Goal: Book appointment/travel/reservation

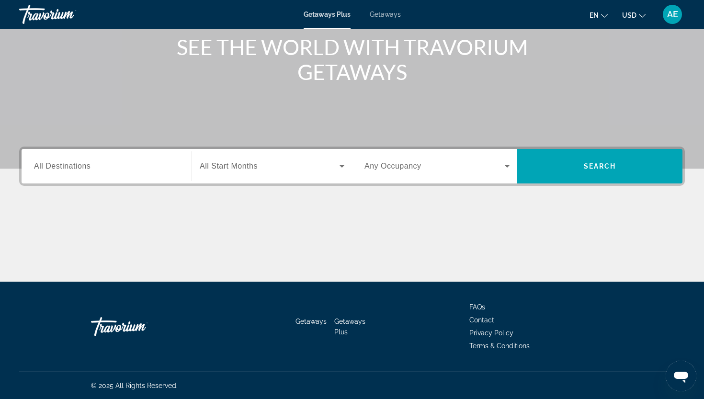
scroll to position [119, 0]
click at [156, 164] on input "Destination All Destinations" at bounding box center [106, 166] width 145 height 11
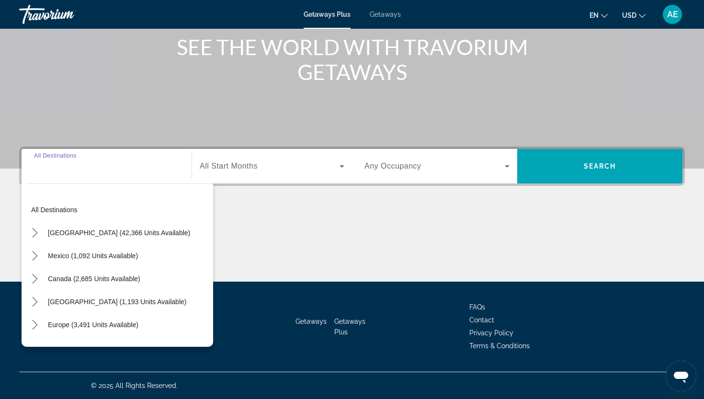
scroll to position [0, 0]
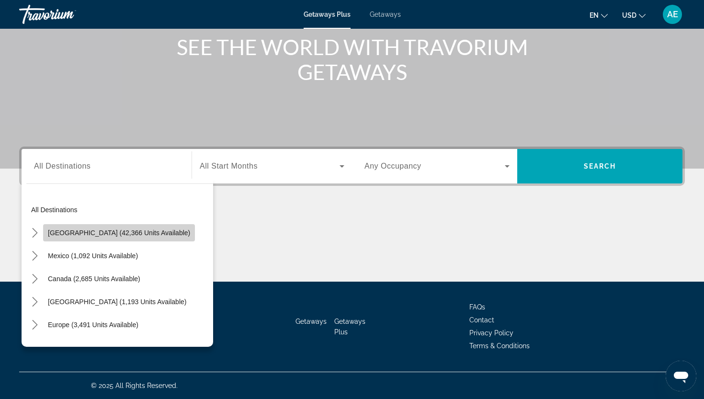
click at [138, 232] on span "[GEOGRAPHIC_DATA] (42,366 units available)" at bounding box center [119, 233] width 142 height 8
type input "**********"
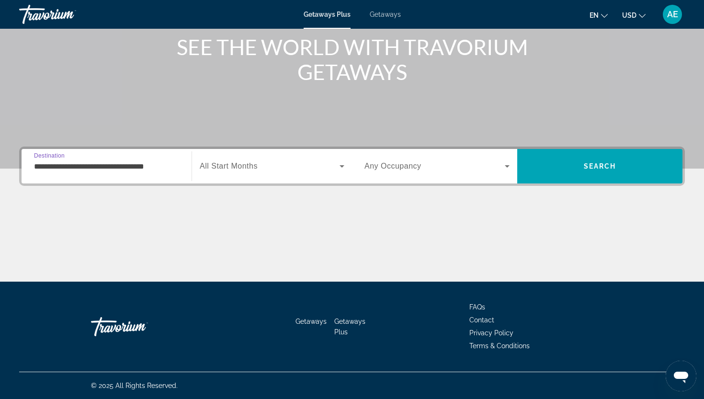
click at [343, 167] on icon "Search widget" at bounding box center [341, 166] width 5 height 2
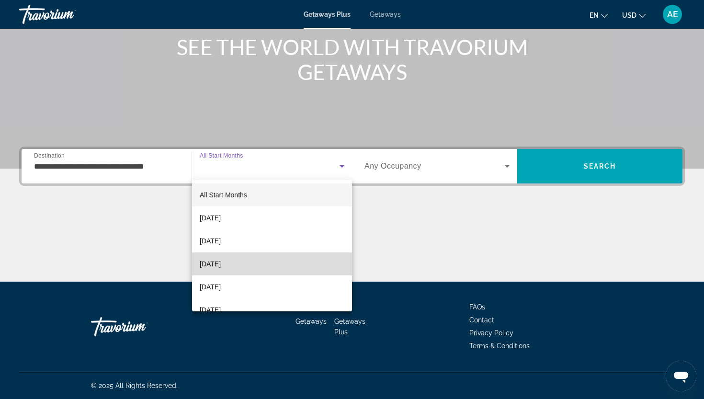
click at [221, 262] on span "[DATE]" at bounding box center [210, 263] width 21 height 11
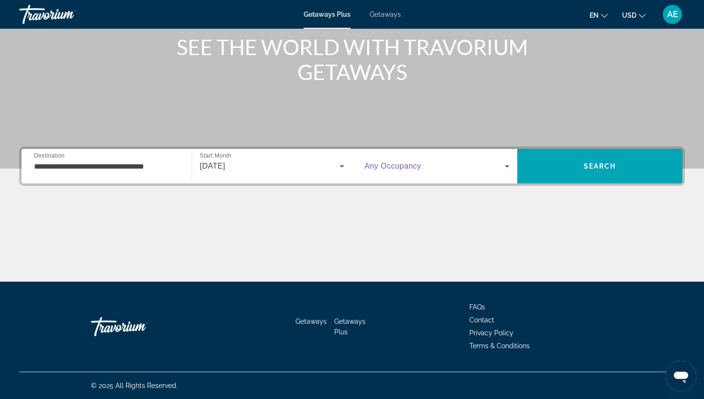
click at [505, 166] on icon "Search widget" at bounding box center [506, 165] width 11 height 11
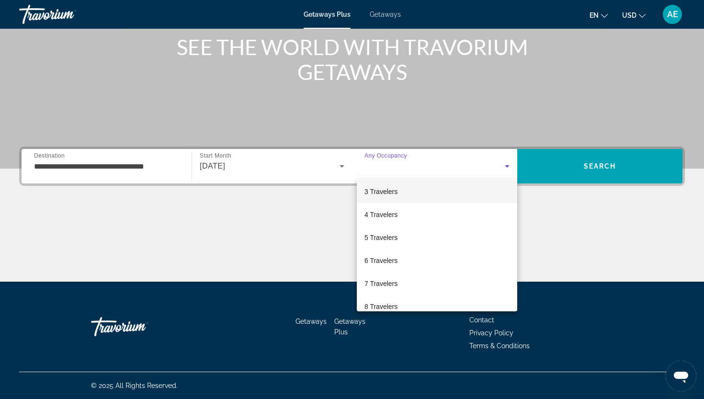
scroll to position [57, 0]
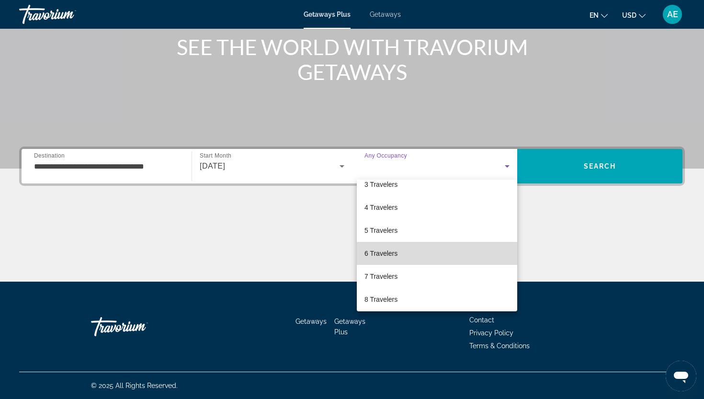
click at [395, 254] on span "6 Travelers" at bounding box center [380, 253] width 33 height 11
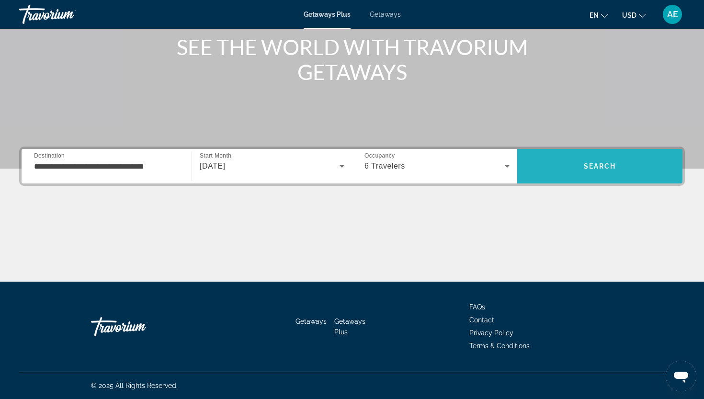
click at [596, 165] on span "Search" at bounding box center [600, 166] width 33 height 8
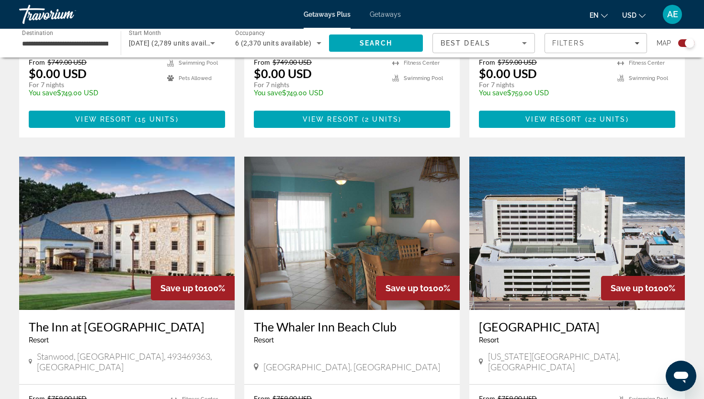
scroll to position [581, 0]
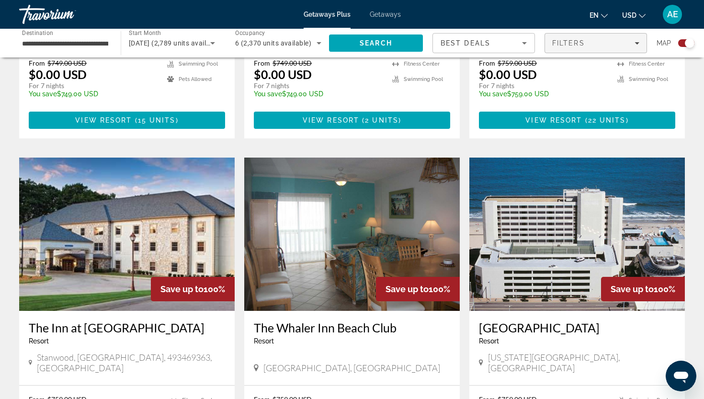
click at [638, 42] on icon "Filters" at bounding box center [636, 43] width 5 height 5
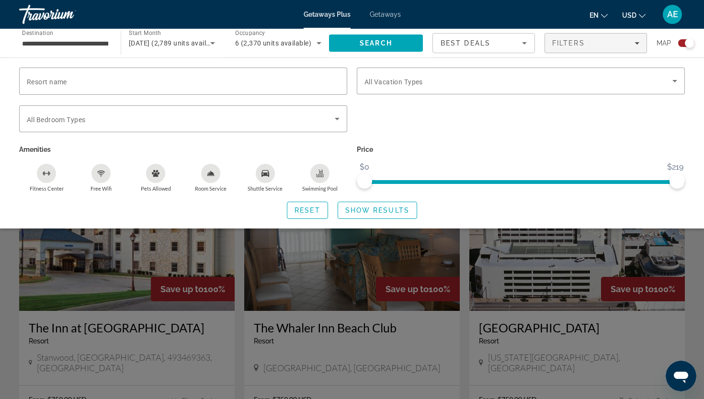
click at [47, 173] on icon "Fitness Center" at bounding box center [47, 174] width 8 height 8
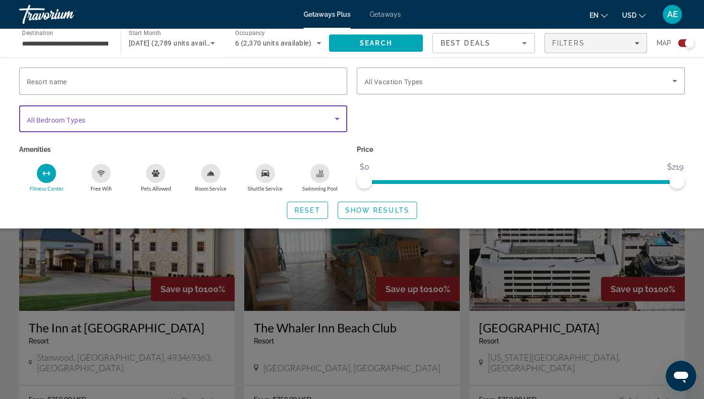
click at [337, 119] on icon "Search widget" at bounding box center [336, 118] width 11 height 11
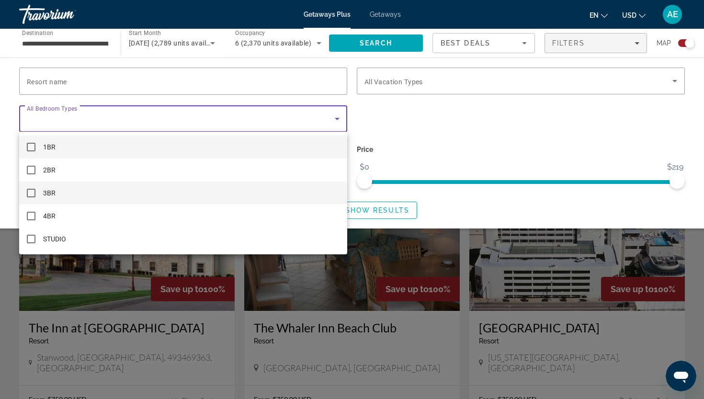
click at [32, 192] on mat-pseudo-checkbox at bounding box center [31, 193] width 9 height 9
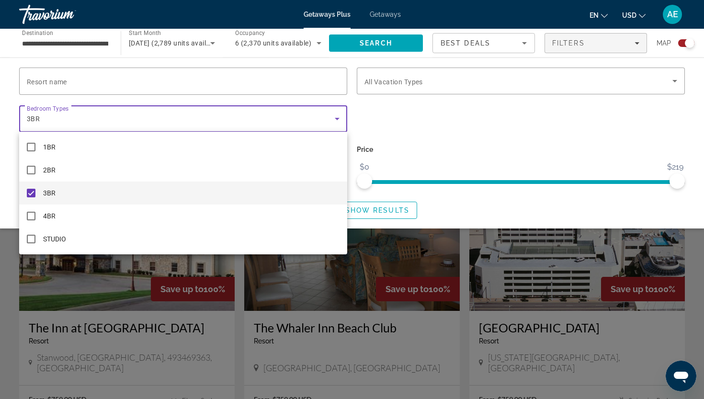
click at [401, 118] on div at bounding box center [352, 199] width 704 height 399
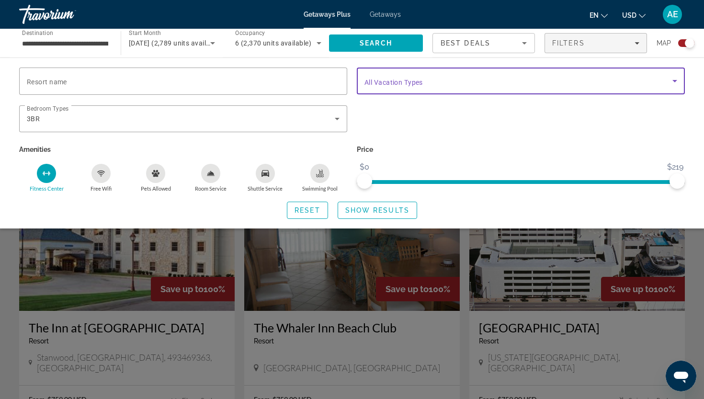
click at [673, 84] on icon "Search widget" at bounding box center [674, 80] width 11 height 11
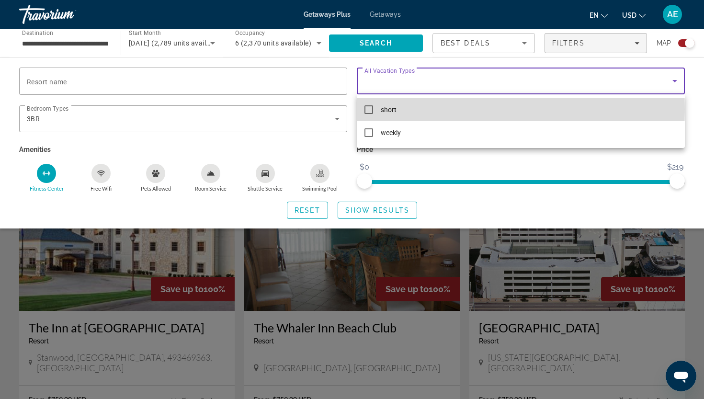
click at [368, 109] on mat-pseudo-checkbox at bounding box center [368, 109] width 9 height 9
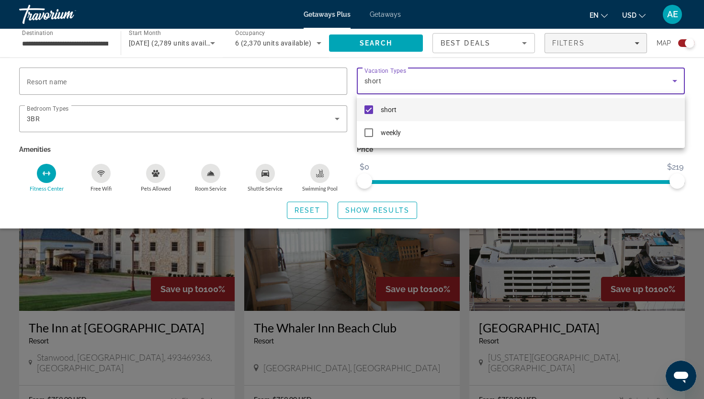
click at [699, 150] on div at bounding box center [352, 199] width 704 height 399
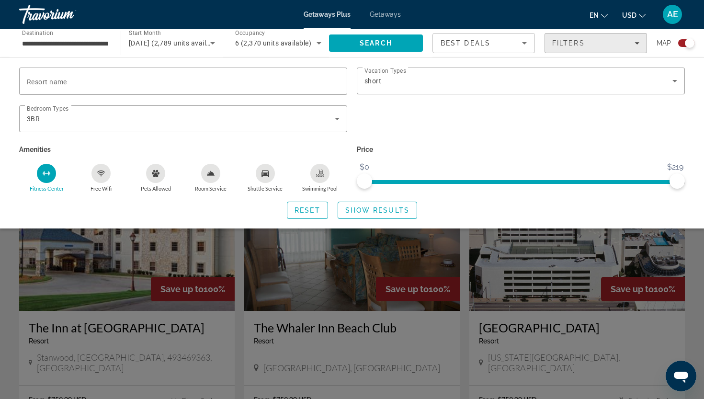
click at [635, 43] on icon "Filters" at bounding box center [636, 43] width 5 height 2
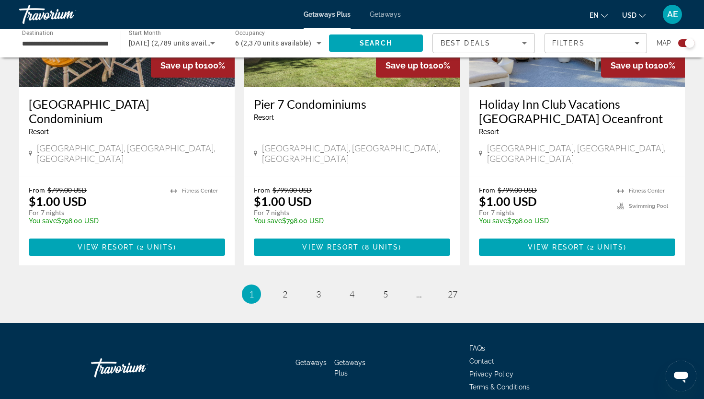
scroll to position [1491, 0]
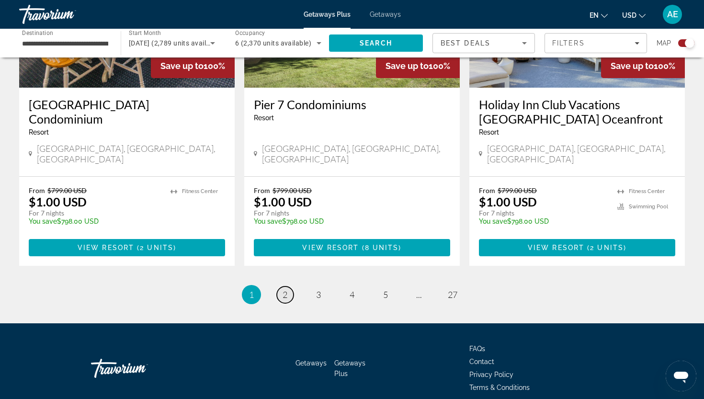
click at [287, 289] on span "2" at bounding box center [285, 294] width 5 height 11
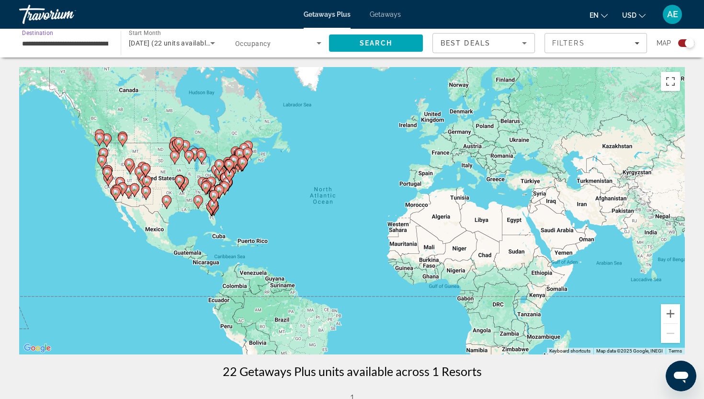
click at [86, 40] on input "**********" at bounding box center [65, 43] width 86 height 11
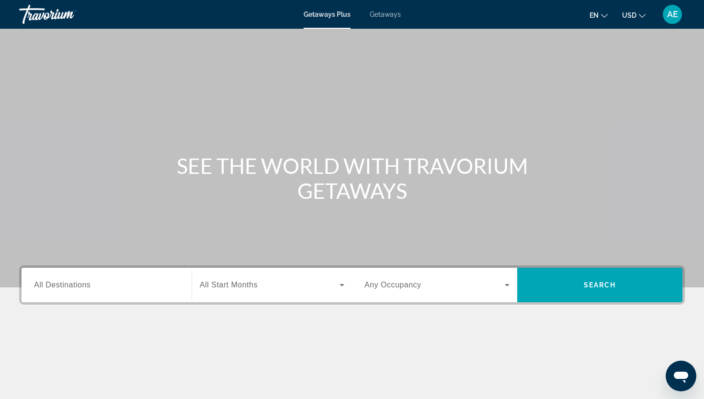
click at [115, 287] on input "Destination All Destinations" at bounding box center [106, 285] width 145 height 11
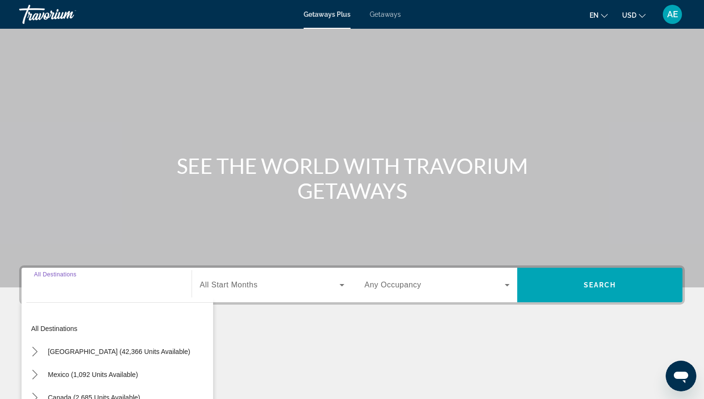
scroll to position [119, 0]
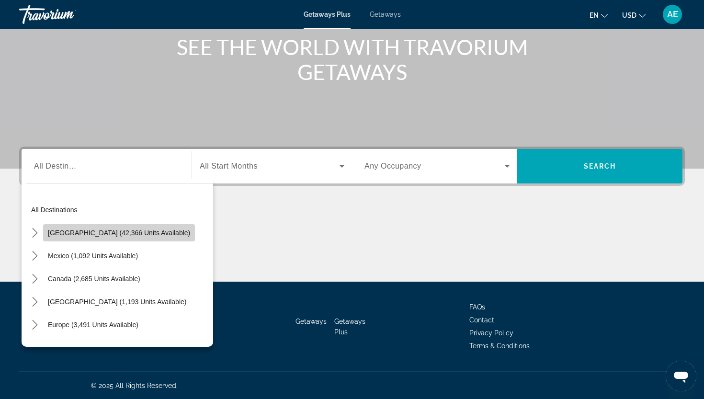
click at [124, 232] on span "[GEOGRAPHIC_DATA] (42,366 units available)" at bounding box center [119, 233] width 142 height 8
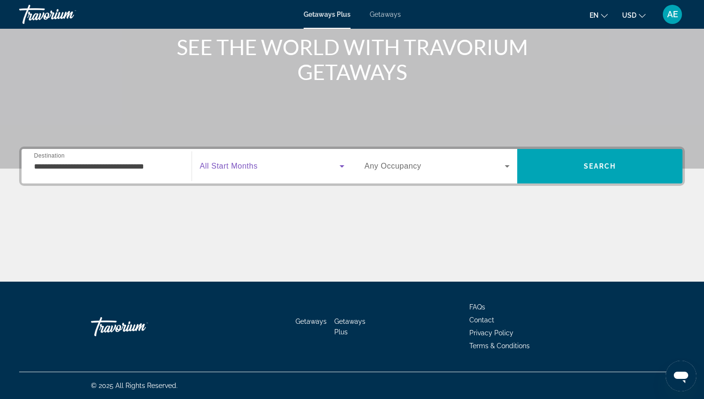
click at [346, 168] on icon "Search widget" at bounding box center [341, 165] width 11 height 11
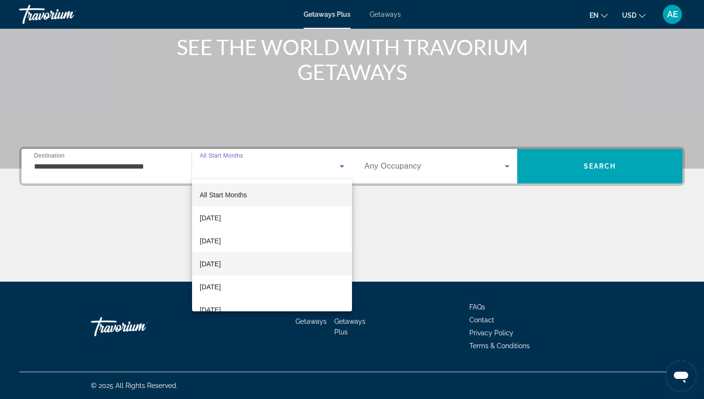
click at [221, 261] on span "[DATE]" at bounding box center [210, 263] width 21 height 11
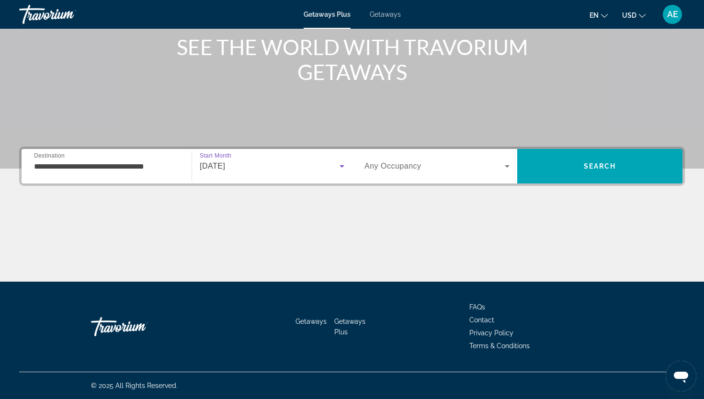
click at [506, 169] on icon "Search widget" at bounding box center [506, 165] width 11 height 11
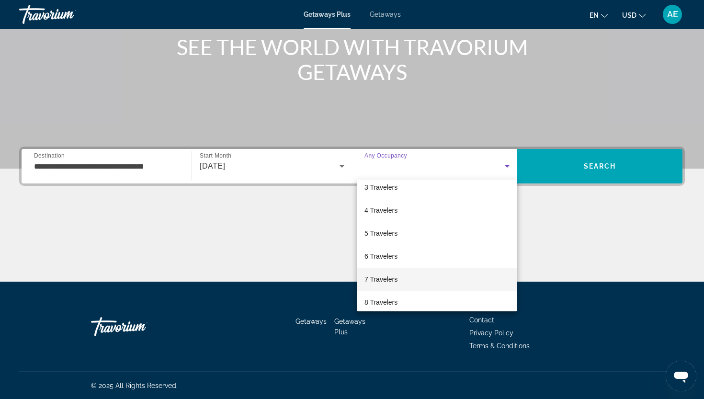
scroll to position [53, 0]
click at [385, 257] on span "6 Travelers" at bounding box center [380, 256] width 33 height 11
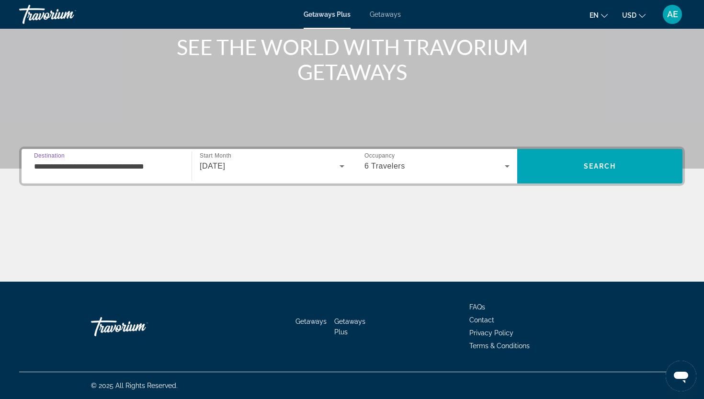
click at [155, 166] on input "**********" at bounding box center [106, 166] width 145 height 11
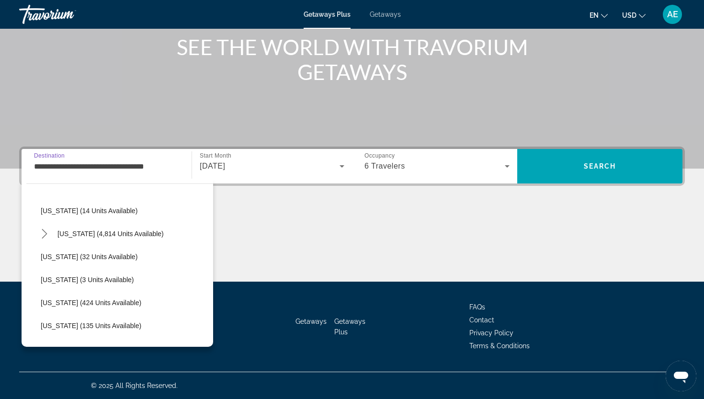
scroll to position [168, 0]
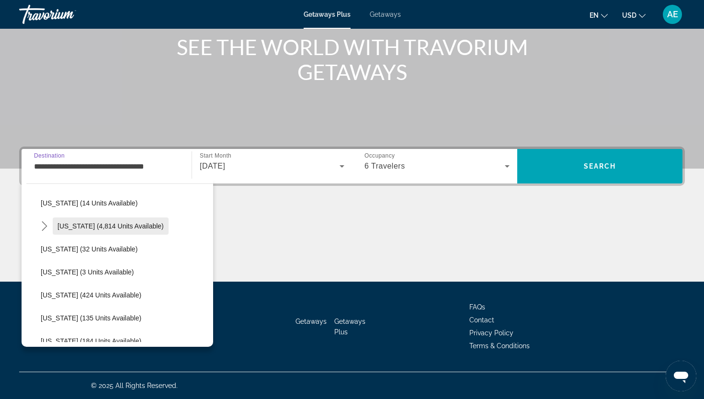
click at [119, 225] on span "[US_STATE] (4,814 units available)" at bounding box center [110, 226] width 106 height 8
type input "**********"
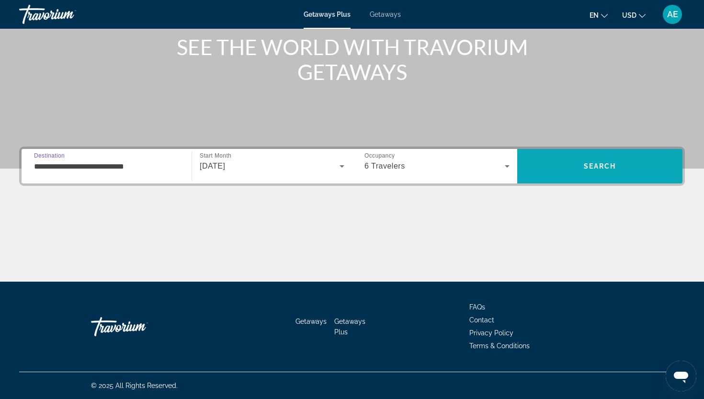
click at [608, 170] on span "Search" at bounding box center [600, 166] width 33 height 8
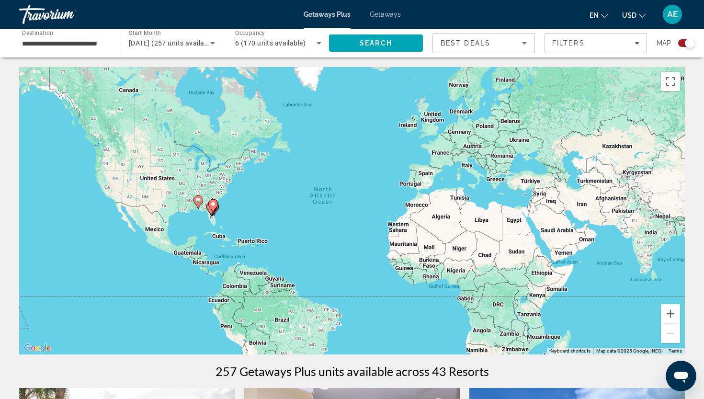
click at [527, 41] on icon "Sort by" at bounding box center [524, 42] width 11 height 11
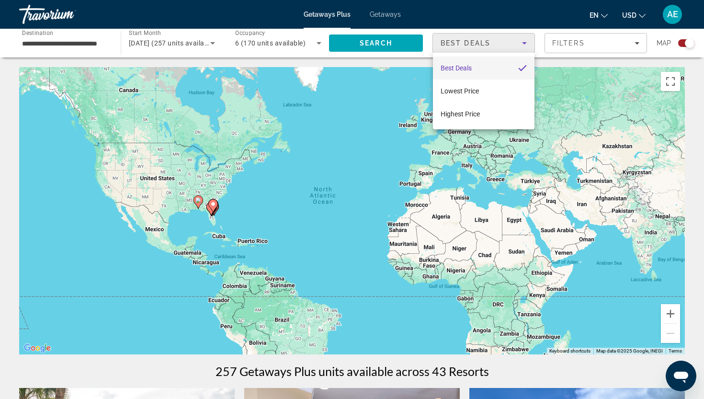
click at [640, 42] on div at bounding box center [352, 199] width 704 height 399
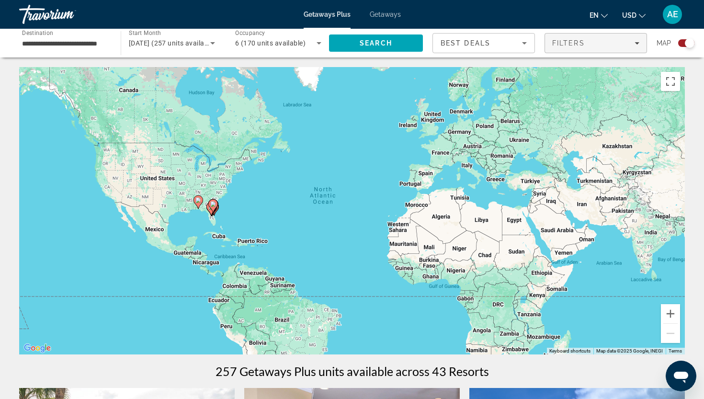
click at [640, 42] on span "Filters" at bounding box center [596, 43] width 102 height 23
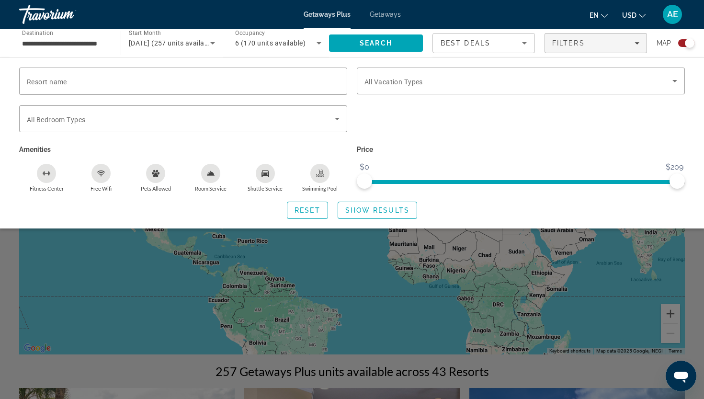
click at [44, 170] on icon "Fitness Center" at bounding box center [47, 174] width 8 height 8
click at [210, 177] on icon "Room Service" at bounding box center [211, 174] width 8 height 8
click at [320, 175] on icon "Swimming Pool" at bounding box center [320, 175] width 8 height 2
click at [442, 82] on span "Search widget" at bounding box center [518, 80] width 308 height 11
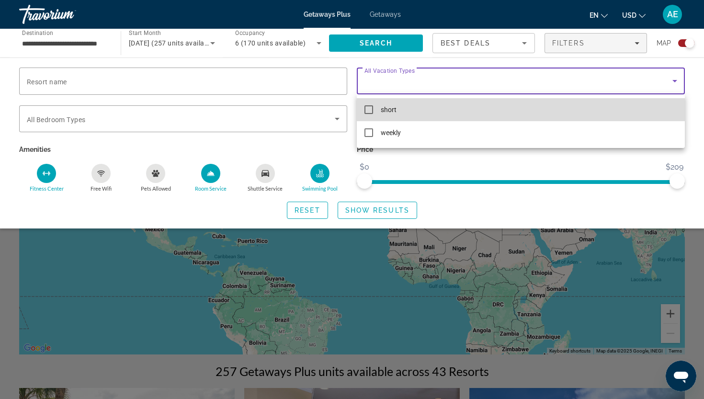
click at [369, 111] on mat-pseudo-checkbox at bounding box center [368, 109] width 9 height 9
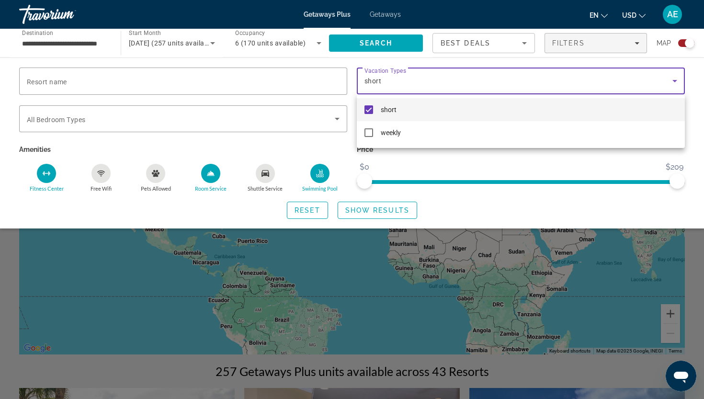
click at [339, 120] on div at bounding box center [352, 199] width 704 height 399
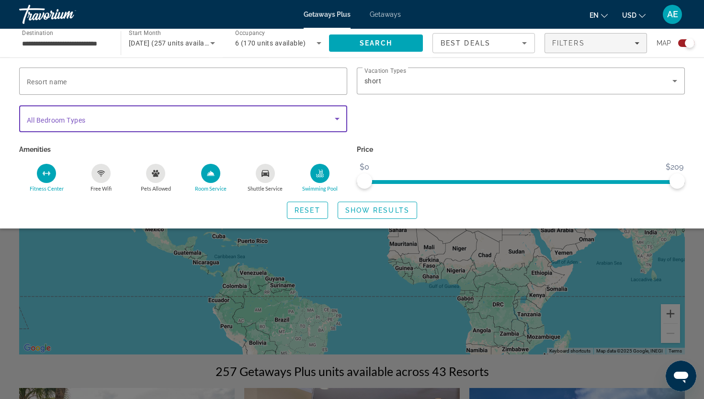
click at [339, 119] on icon "Search widget" at bounding box center [336, 118] width 11 height 11
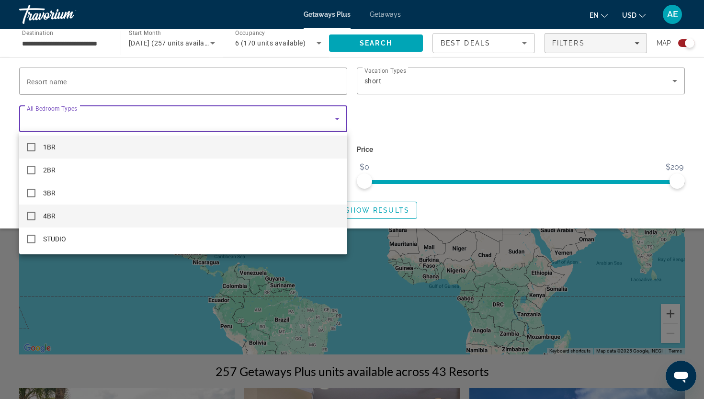
click at [31, 211] on mat-option "4BR" at bounding box center [183, 215] width 328 height 23
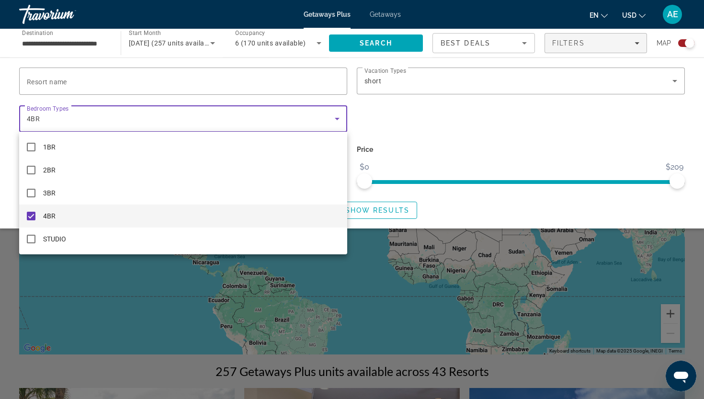
click at [465, 130] on div at bounding box center [352, 199] width 704 height 399
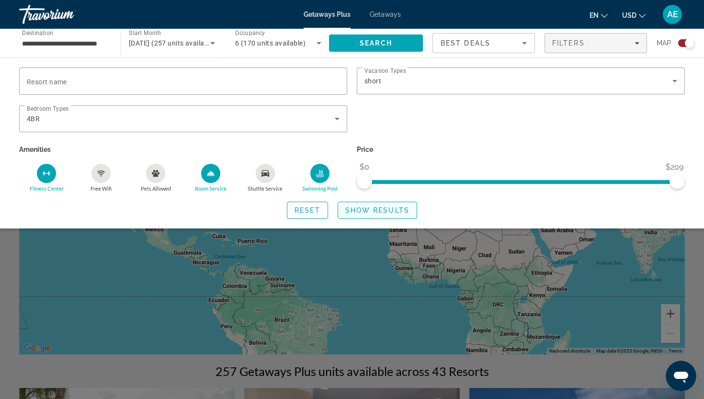
click at [371, 209] on span "Show Results" at bounding box center [377, 210] width 64 height 8
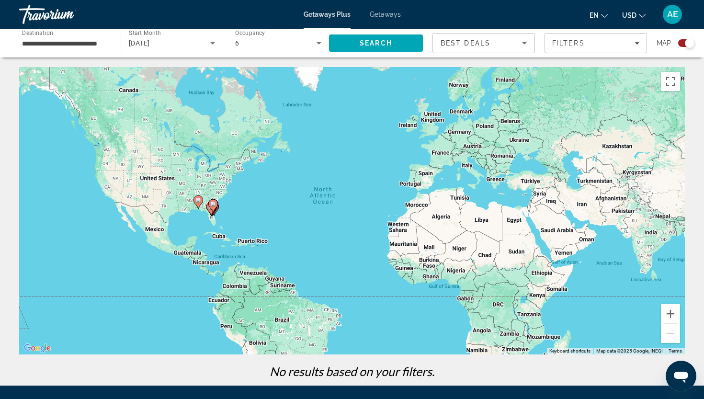
click at [318, 48] on icon "Search widget" at bounding box center [318, 42] width 11 height 11
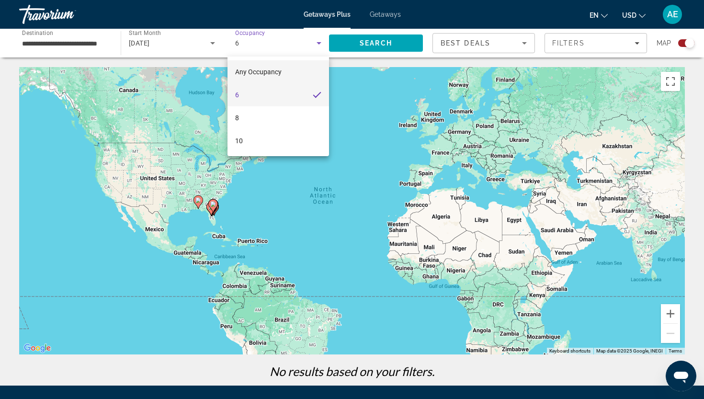
click at [273, 70] on span "Any Occupancy" at bounding box center [258, 72] width 46 height 8
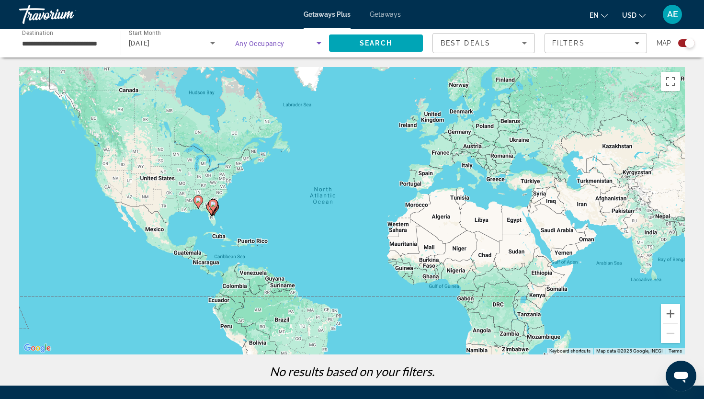
click at [316, 40] on icon "Search widget" at bounding box center [318, 42] width 11 height 11
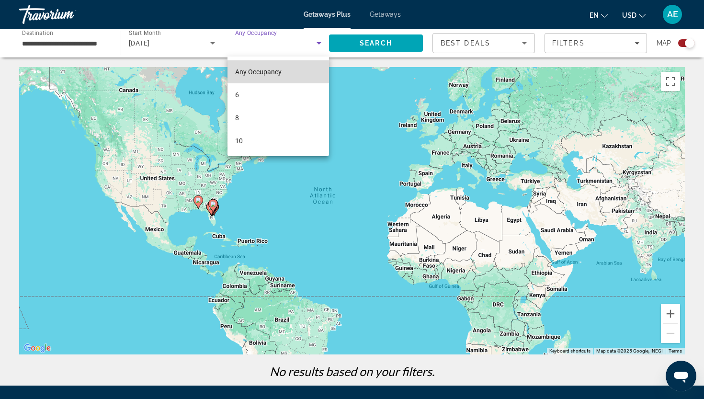
click at [255, 72] on span "Any Occupancy" at bounding box center [258, 72] width 46 height 8
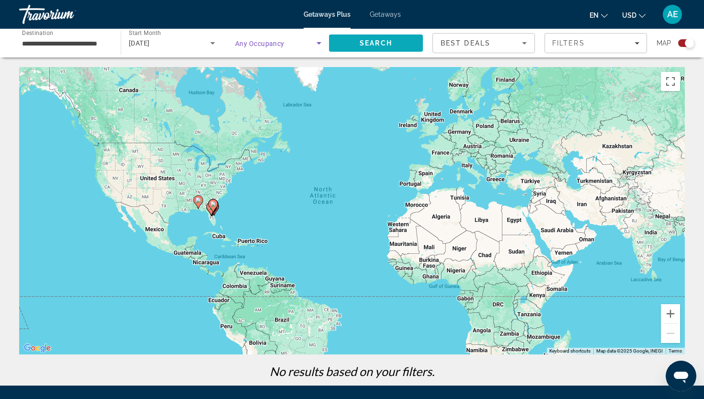
click at [382, 40] on span "Search" at bounding box center [376, 43] width 33 height 8
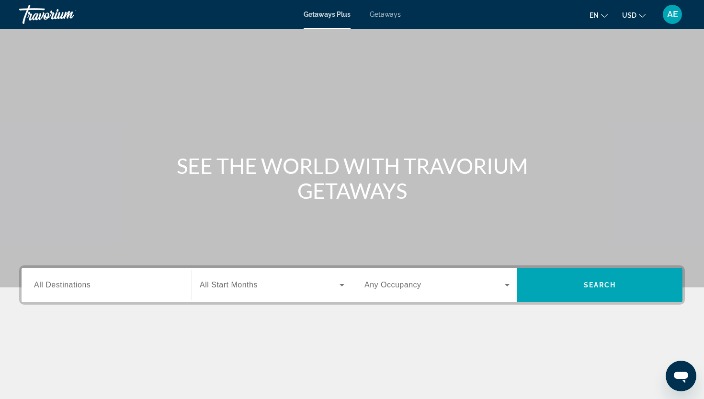
click at [91, 286] on input "Destination All Destinations" at bounding box center [106, 285] width 145 height 11
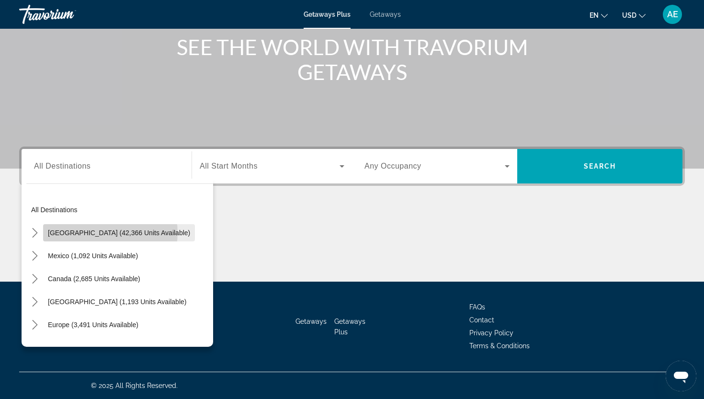
click at [110, 233] on span "[GEOGRAPHIC_DATA] (42,366 units available)" at bounding box center [119, 233] width 142 height 8
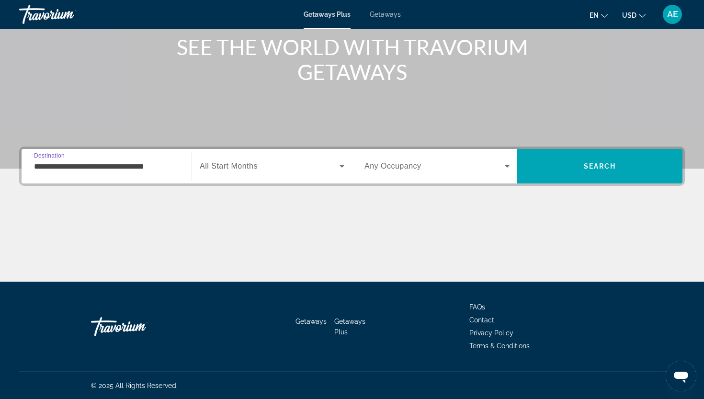
click at [234, 162] on span "All Start Months" at bounding box center [229, 166] width 58 height 8
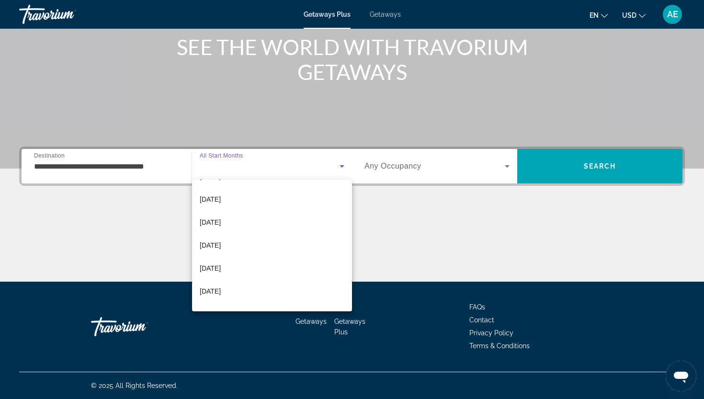
scroll to position [91, 0]
click at [221, 244] on span "[DATE]" at bounding box center [210, 242] width 21 height 11
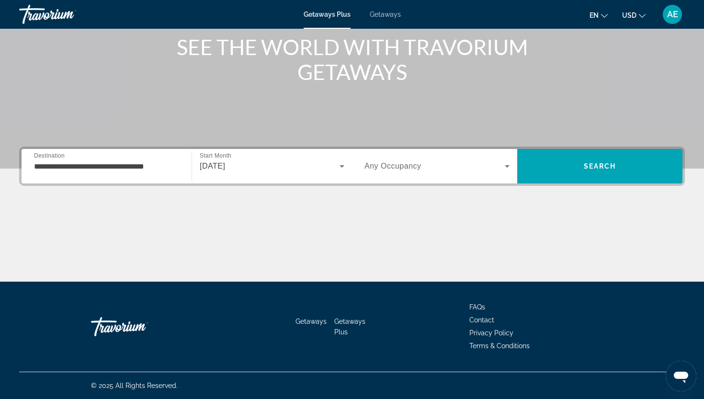
click at [503, 172] on div "Search widget" at bounding box center [436, 166] width 145 height 27
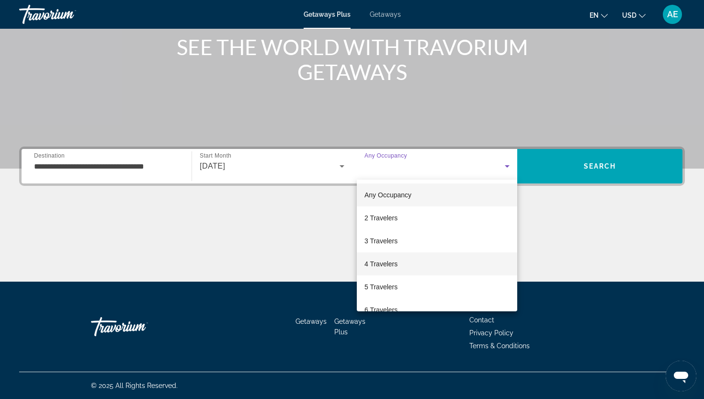
click at [386, 266] on span "4 Travelers" at bounding box center [380, 263] width 33 height 11
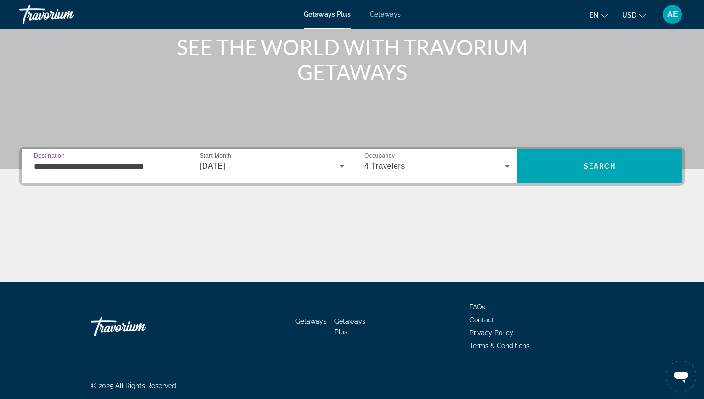
click at [169, 171] on input "**********" at bounding box center [106, 166] width 145 height 11
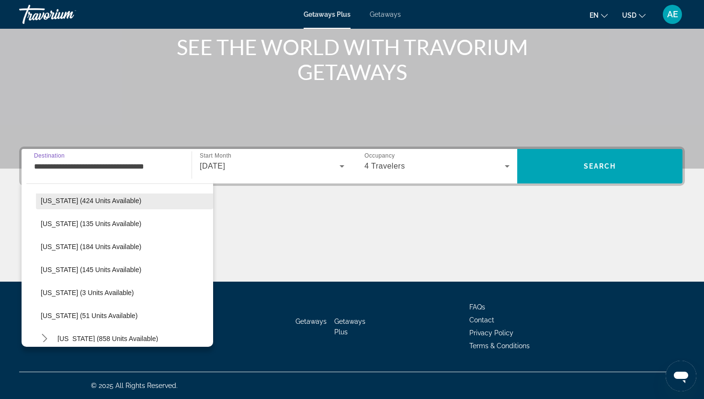
scroll to position [265, 0]
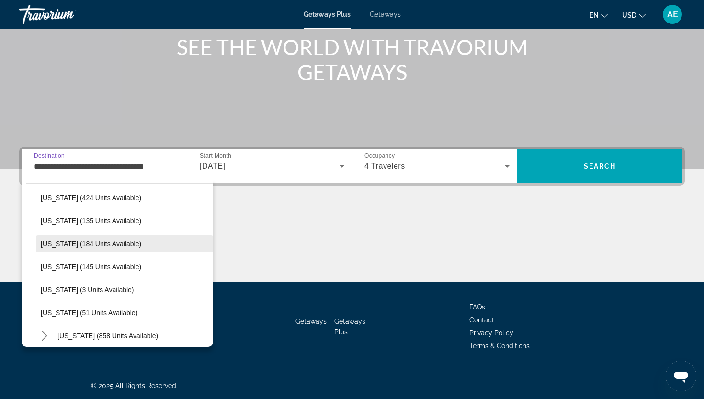
click at [98, 243] on span "[US_STATE] (184 units available)" at bounding box center [91, 244] width 101 height 8
type input "**********"
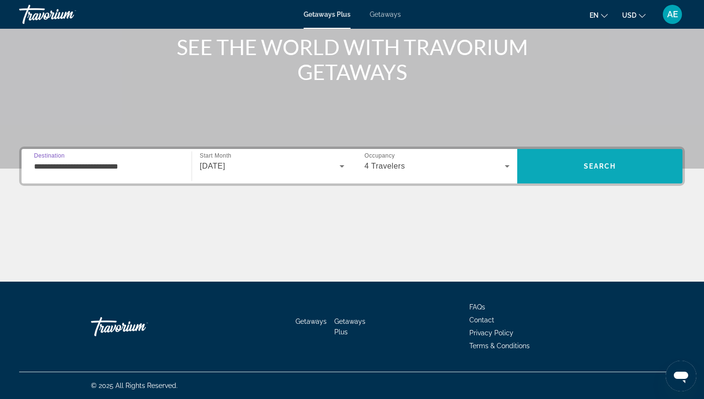
scroll to position [119, 0]
click at [564, 163] on span "Search" at bounding box center [599, 166] width 165 height 23
